Goal: Complete application form

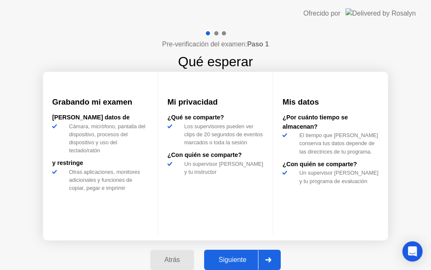
click at [236, 246] on div "Atrás Siguiente" at bounding box center [215, 259] width 141 height 39
click at [236, 256] on div "Siguiente" at bounding box center [232, 260] width 51 height 8
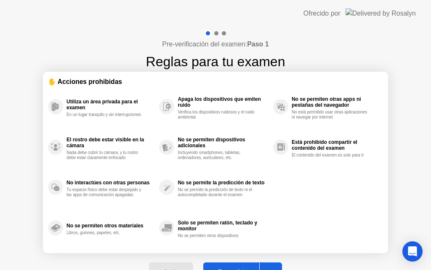
click at [241, 269] on div "Entendido" at bounding box center [232, 272] width 53 height 8
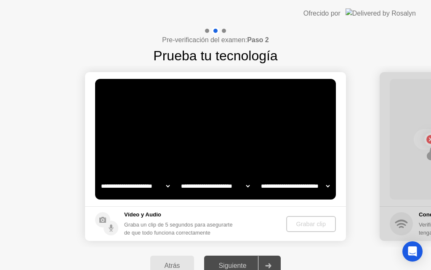
select select "**********"
select select "*******"
click at [322, 229] on button "Grabar clip" at bounding box center [311, 224] width 49 height 16
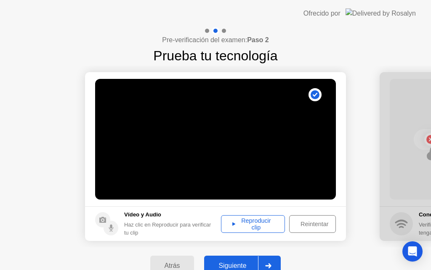
click at [277, 224] on div "Reproducir clip" at bounding box center [253, 223] width 58 height 13
click at [243, 259] on button "Siguiente" at bounding box center [242, 265] width 77 height 20
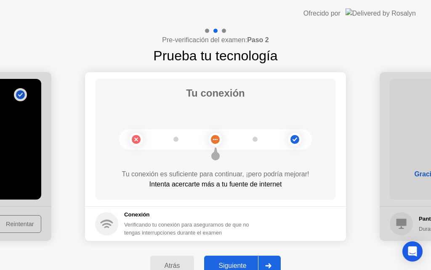
click at [231, 266] on div "Siguiente" at bounding box center [232, 266] width 51 height 8
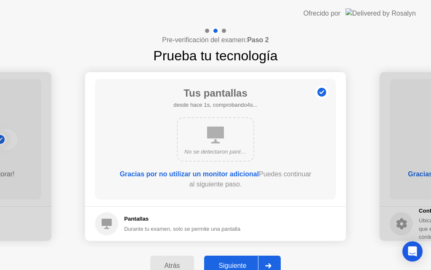
click at [226, 257] on button "Siguiente" at bounding box center [242, 265] width 77 height 20
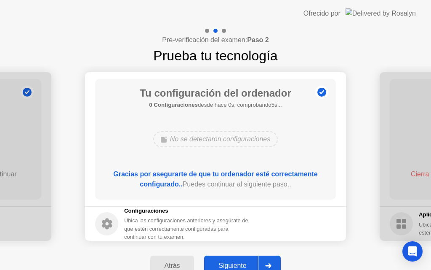
click at [227, 269] on div "Siguiente" at bounding box center [232, 266] width 51 height 8
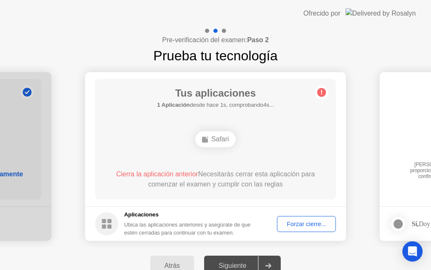
click at [301, 229] on button "Forzar cierre..." at bounding box center [306, 224] width 59 height 16
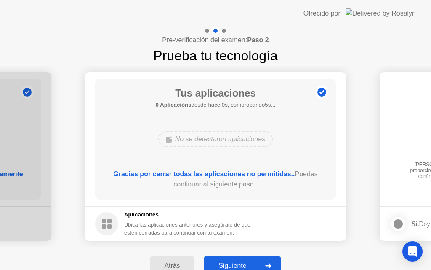
click at [240, 262] on div "Siguiente" at bounding box center [232, 266] width 51 height 8
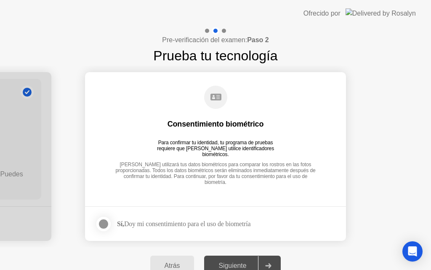
click at [181, 219] on div "Sí, Doy mi consentimiento para el uso de biometría" at bounding box center [172, 223] width 155 height 17
click at [107, 223] on div at bounding box center [104, 224] width 10 height 10
click at [224, 267] on div "Siguiente" at bounding box center [232, 266] width 51 height 8
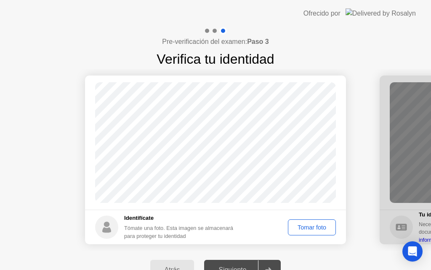
click at [296, 228] on div "Tomar foto" at bounding box center [312, 227] width 42 height 7
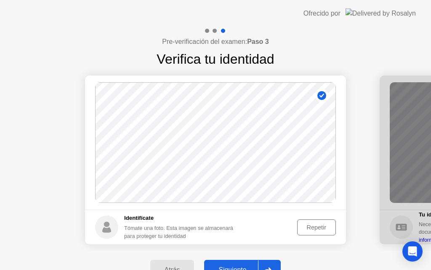
click at [246, 269] on div "Siguiente" at bounding box center [232, 270] width 51 height 8
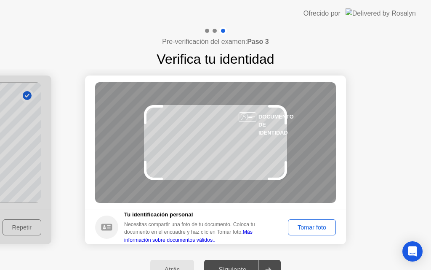
click at [303, 222] on button "Tomar foto" at bounding box center [312, 227] width 48 height 16
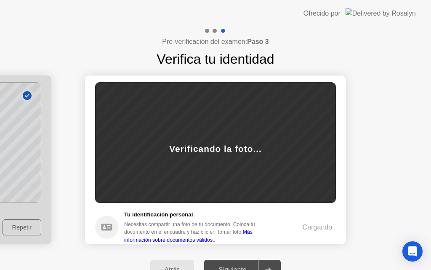
click at [253, 232] on link "Más información sobre documentos válidos.." at bounding box center [188, 235] width 128 height 13
click at [191, 164] on div "Verificando la foto..." at bounding box center [215, 142] width 241 height 120
click at [166, 267] on div "Atrás" at bounding box center [172, 270] width 39 height 8
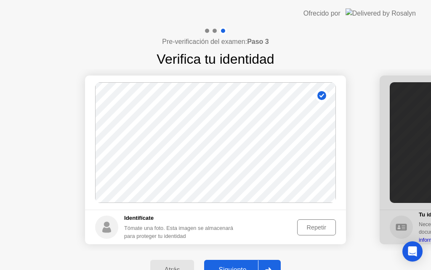
click at [235, 268] on div "Siguiente" at bounding box center [232, 270] width 51 height 8
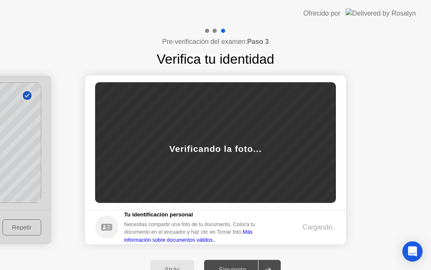
click at [109, 221] on circle at bounding box center [106, 226] width 23 height 23
